Goal: Book appointment/travel/reservation

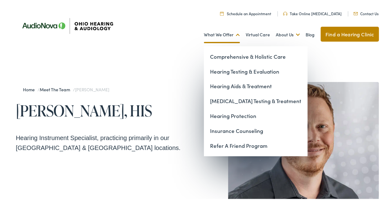
click at [217, 33] on link "What We Offer" at bounding box center [222, 33] width 36 height 23
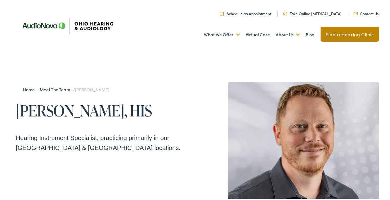
click at [308, 11] on link "Take Online [MEDICAL_DATA]" at bounding box center [312, 12] width 59 height 5
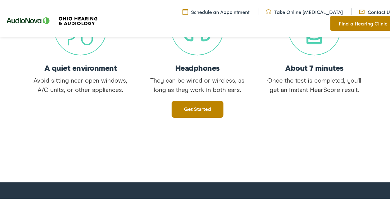
scroll to position [178, 0]
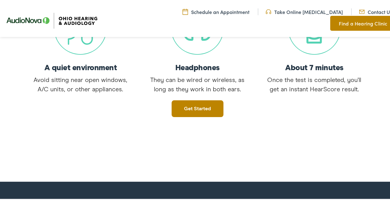
click at [359, 11] on link "Contact Us" at bounding box center [375, 10] width 33 height 7
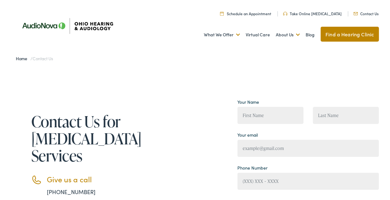
click at [300, 12] on link "Take Online [MEDICAL_DATA]" at bounding box center [312, 12] width 59 height 5
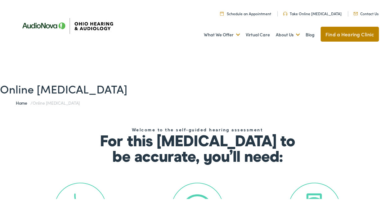
click at [232, 87] on h1 "Online [MEDICAL_DATA]" at bounding box center [197, 87] width 394 height 13
click at [256, 14] on link "Schedule an Appointment" at bounding box center [245, 12] width 51 height 5
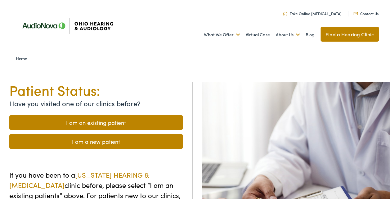
click at [104, 141] on link "I am a new patient" at bounding box center [95, 140] width 173 height 15
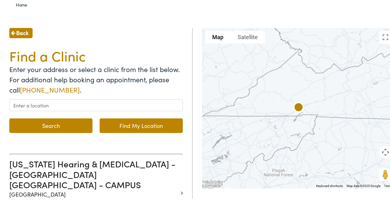
scroll to position [54, 0]
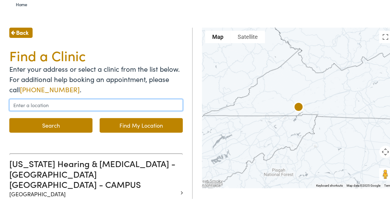
click at [58, 103] on input "text" at bounding box center [95, 104] width 173 height 12
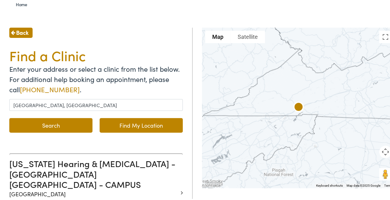
click at [51, 124] on button "Search" at bounding box center [50, 124] width 83 height 15
click at [55, 122] on button "Search" at bounding box center [50, 124] width 83 height 15
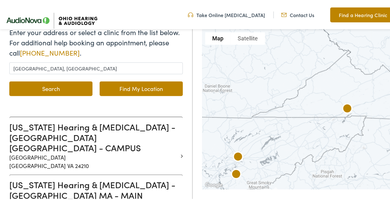
scroll to position [87, 0]
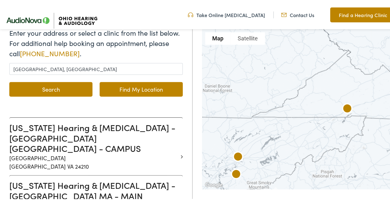
click at [73, 86] on button "Search" at bounding box center [50, 88] width 83 height 15
click at [114, 90] on link "Find My Location" at bounding box center [141, 88] width 83 height 15
type input "North Olmsted, Ohio"
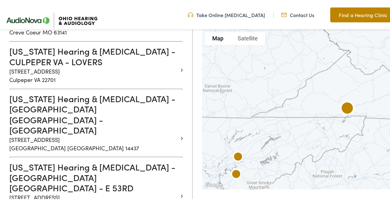
scroll to position [2809, 0]
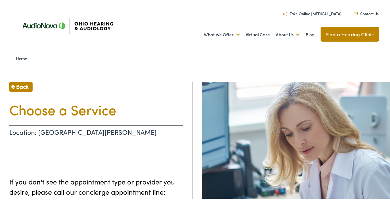
click at [118, 130] on p "Location: FORT WAYNE IN - E STATE" at bounding box center [95, 131] width 173 height 14
click at [24, 84] on span "Back" at bounding box center [22, 85] width 12 height 8
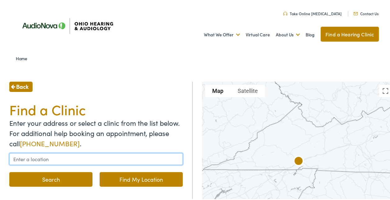
click at [40, 158] on input "text" at bounding box center [95, 158] width 173 height 12
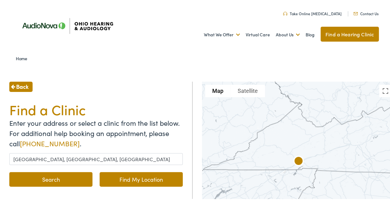
click at [42, 176] on button "Search" at bounding box center [50, 178] width 83 height 15
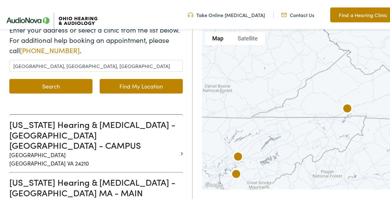
scroll to position [101, 0]
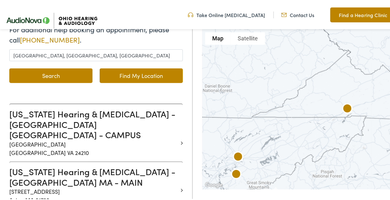
click at [169, 74] on link "Find My Location" at bounding box center [141, 74] width 83 height 15
type input "North Olmsted, Ohio"
click at [71, 75] on button "Search" at bounding box center [50, 74] width 83 height 15
click at [122, 69] on link "Find My Location" at bounding box center [141, 74] width 83 height 15
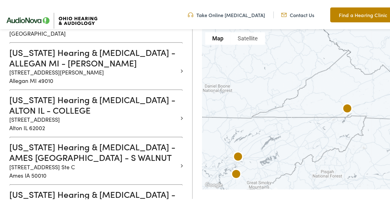
scroll to position [326, 0]
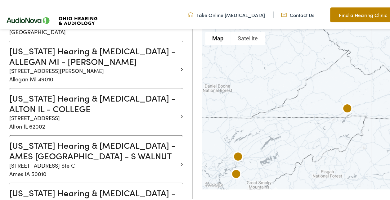
click at [294, 14] on link "Contact Us" at bounding box center [297, 13] width 33 height 7
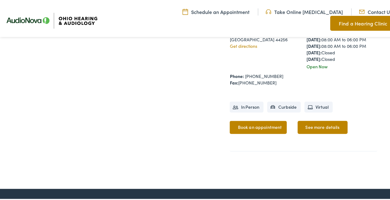
scroll to position [248, 0]
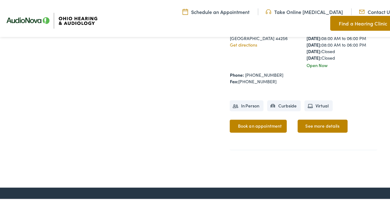
click at [251, 127] on link "Book an appointment" at bounding box center [257, 124] width 57 height 13
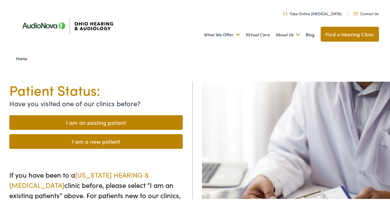
click at [169, 152] on div "Patient Status: Have you visited one of our clinics before? I am an existing pa…" at bounding box center [96, 180] width 193 height 200
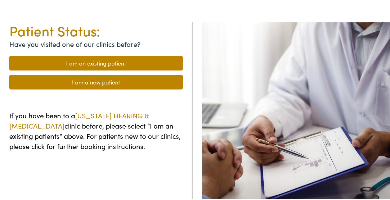
scroll to position [25, 0]
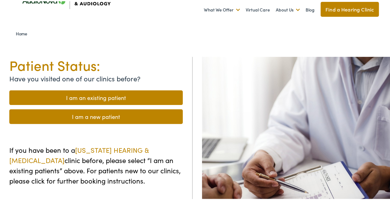
click at [98, 115] on link "I am a new patient" at bounding box center [95, 115] width 173 height 15
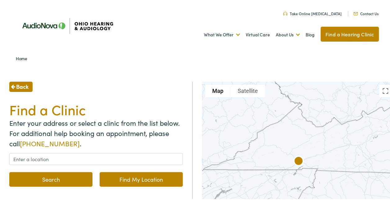
click at [218, 8] on ul "Schedule an Appointment Take Online Hearing Test Contact Us Find a Hearing Clin…" at bounding box center [199, 11] width 367 height 8
